Goal: Transaction & Acquisition: Purchase product/service

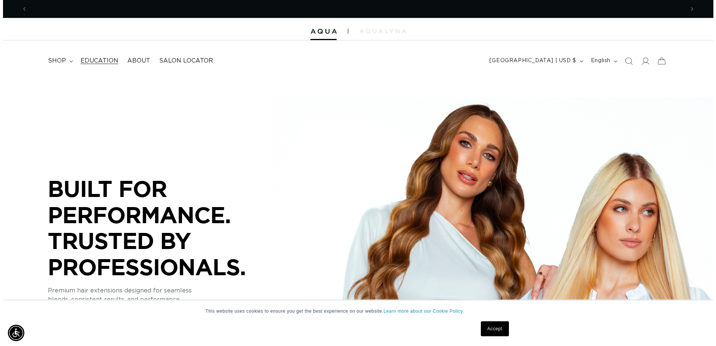
scroll to position [0, 658]
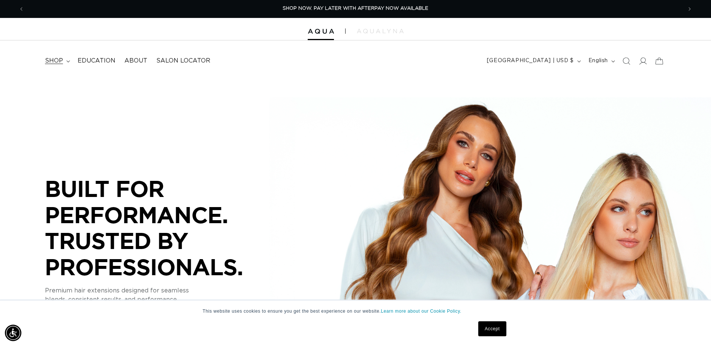
click at [68, 60] on icon at bounding box center [68, 61] width 4 height 2
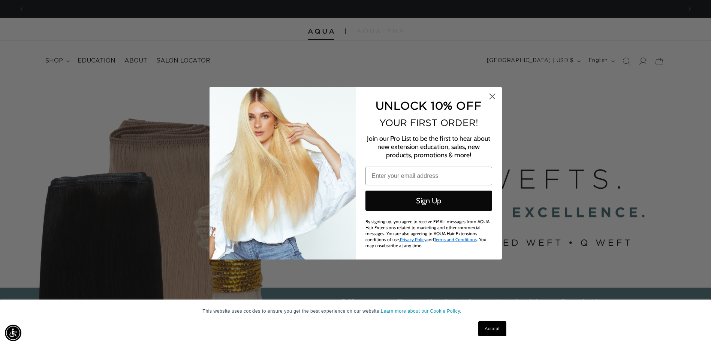
scroll to position [0, 1326]
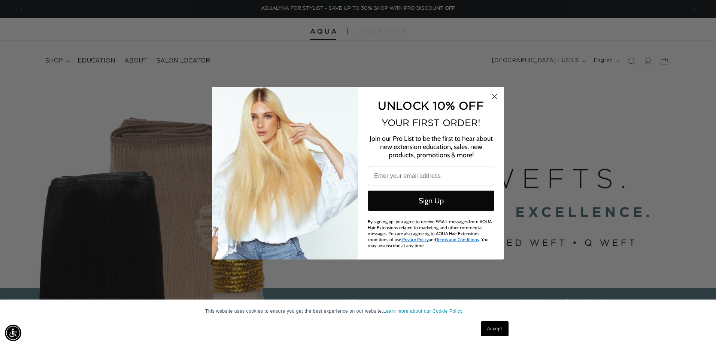
drag, startPoint x: 496, startPoint y: 96, endPoint x: 236, endPoint y: 55, distance: 263.0
click at [496, 97] on icon "Close dialog" at bounding box center [494, 96] width 13 height 13
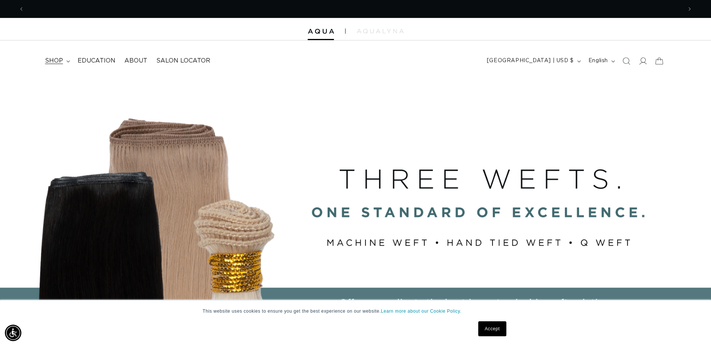
scroll to position [0, 0]
click at [71, 60] on summary "shop" at bounding box center [56, 60] width 33 height 17
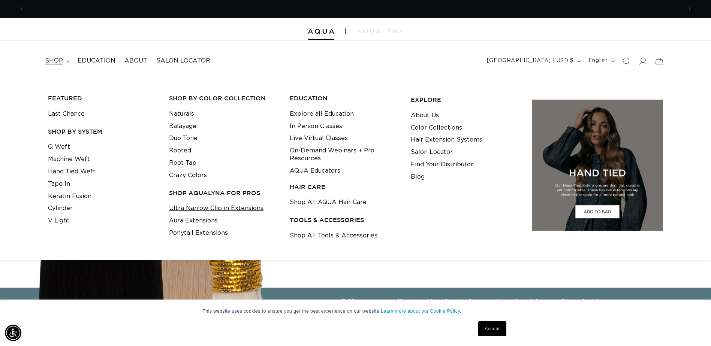
scroll to position [0, 1315]
click at [253, 208] on link "Ultra Narrow Clip in Extensions" at bounding box center [216, 208] width 94 height 12
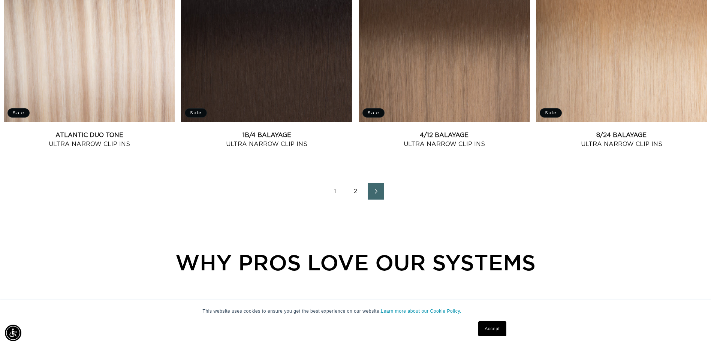
scroll to position [1049, 0]
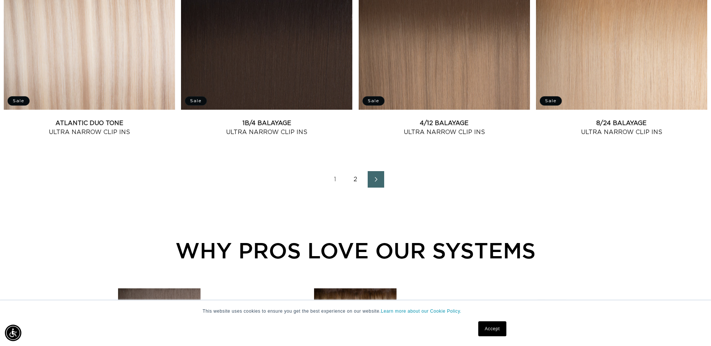
click at [357, 177] on link "2" at bounding box center [355, 179] width 16 height 16
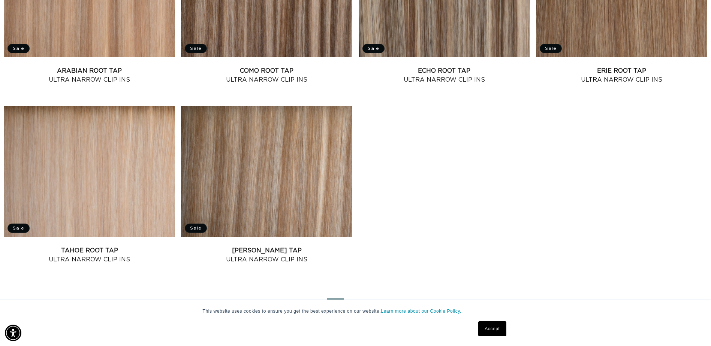
scroll to position [0, 658]
click at [92, 246] on link "Tahoe Root Tap Ultra Narrow Clip Ins" at bounding box center [89, 255] width 171 height 18
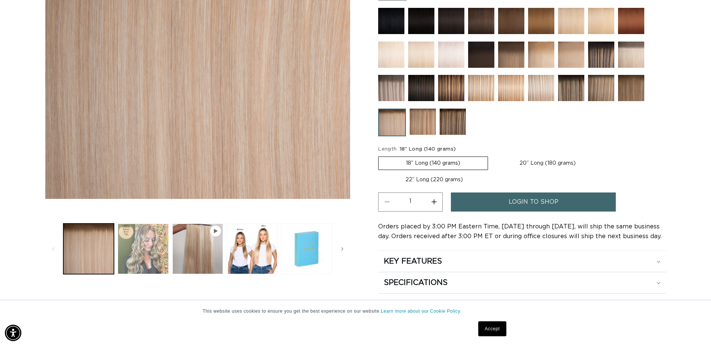
scroll to position [0, 658]
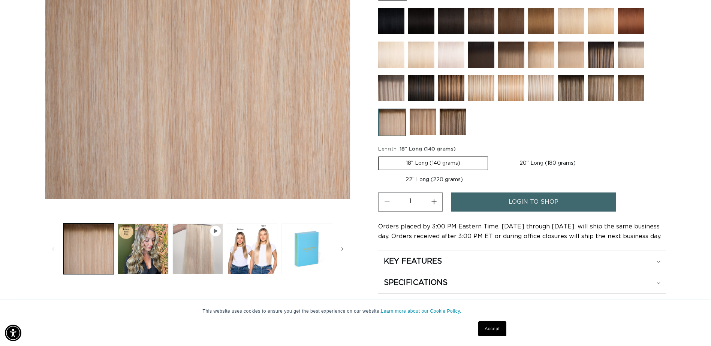
click at [184, 244] on button "Play video 1 in gallery view" at bounding box center [197, 249] width 51 height 51
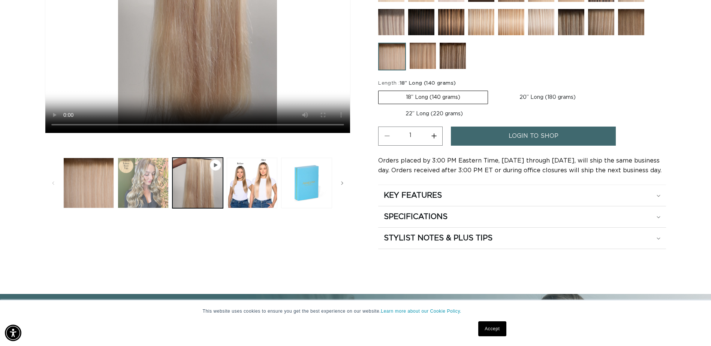
click at [147, 195] on button "Load image 2 in gallery view" at bounding box center [143, 183] width 51 height 51
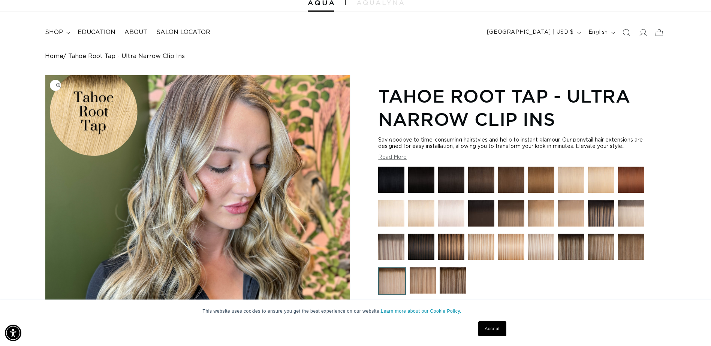
scroll to position [0, 1315]
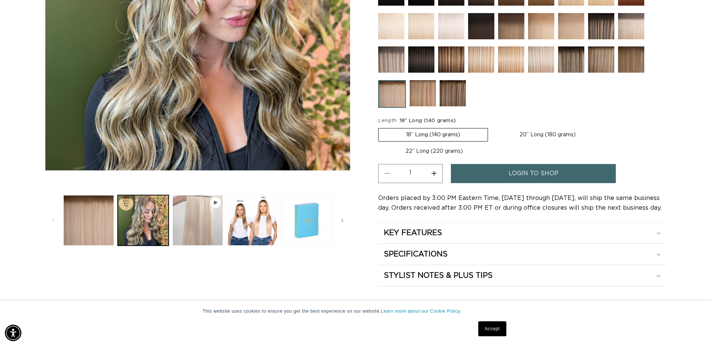
click at [199, 223] on button "Play video 1 in gallery view" at bounding box center [197, 220] width 51 height 51
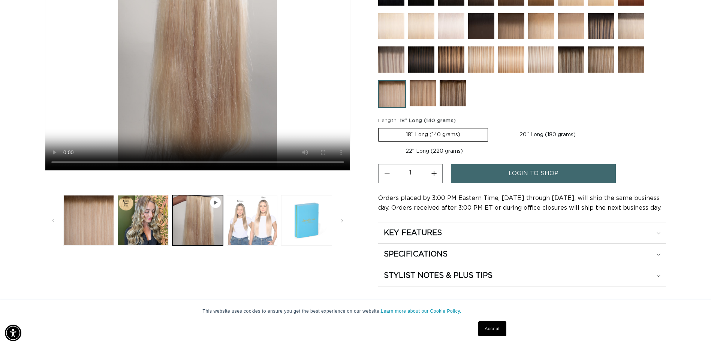
scroll to position [0, 0]
click at [254, 233] on button "Load image 3 in gallery view" at bounding box center [252, 220] width 51 height 51
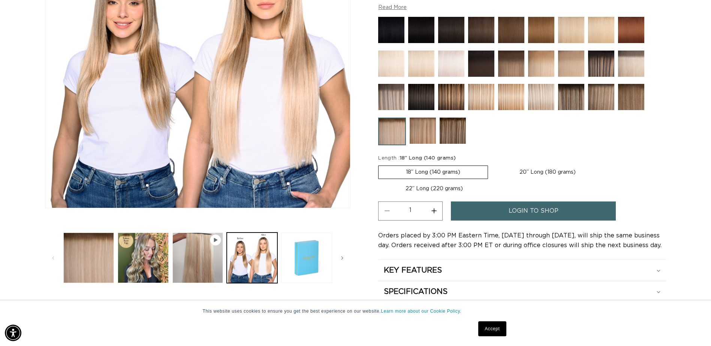
scroll to position [0, 658]
click at [344, 259] on span "Slide right" at bounding box center [341, 257] width 7 height 7
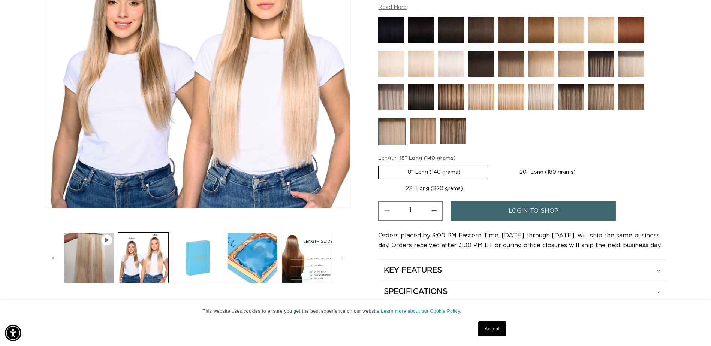
click at [664, 144] on div at bounding box center [522, 83] width 288 height 132
